Goal: Entertainment & Leisure: Consume media (video, audio)

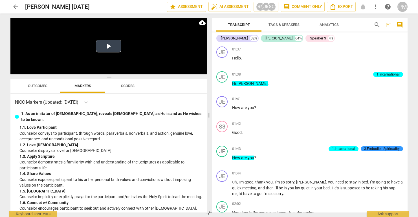
scroll to position [1555, 0]
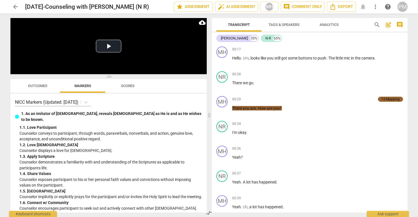
scroll to position [4503, 0]
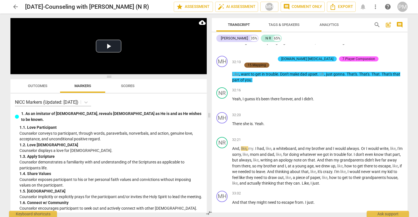
click at [19, 6] on span "arrow_back" at bounding box center [15, 6] width 10 height 7
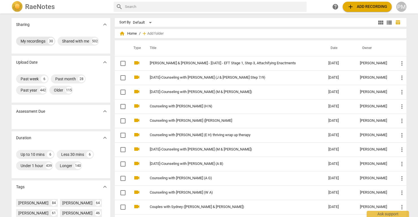
click at [35, 41] on div "My recordings" at bounding box center [33, 41] width 25 height 6
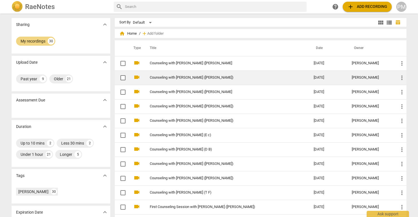
click at [196, 81] on td "Counseling with Peter Muhwati (J A)" at bounding box center [226, 77] width 166 height 14
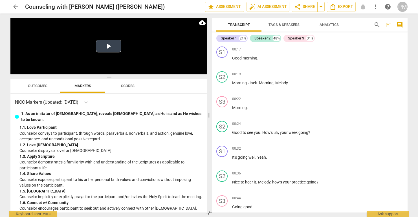
click at [116, 50] on button "Play Video" at bounding box center [108, 46] width 25 height 13
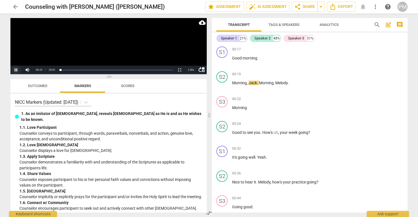
click at [18, 69] on button "Pause" at bounding box center [15, 70] width 11 height 8
